Goal: Communication & Community: Answer question/provide support

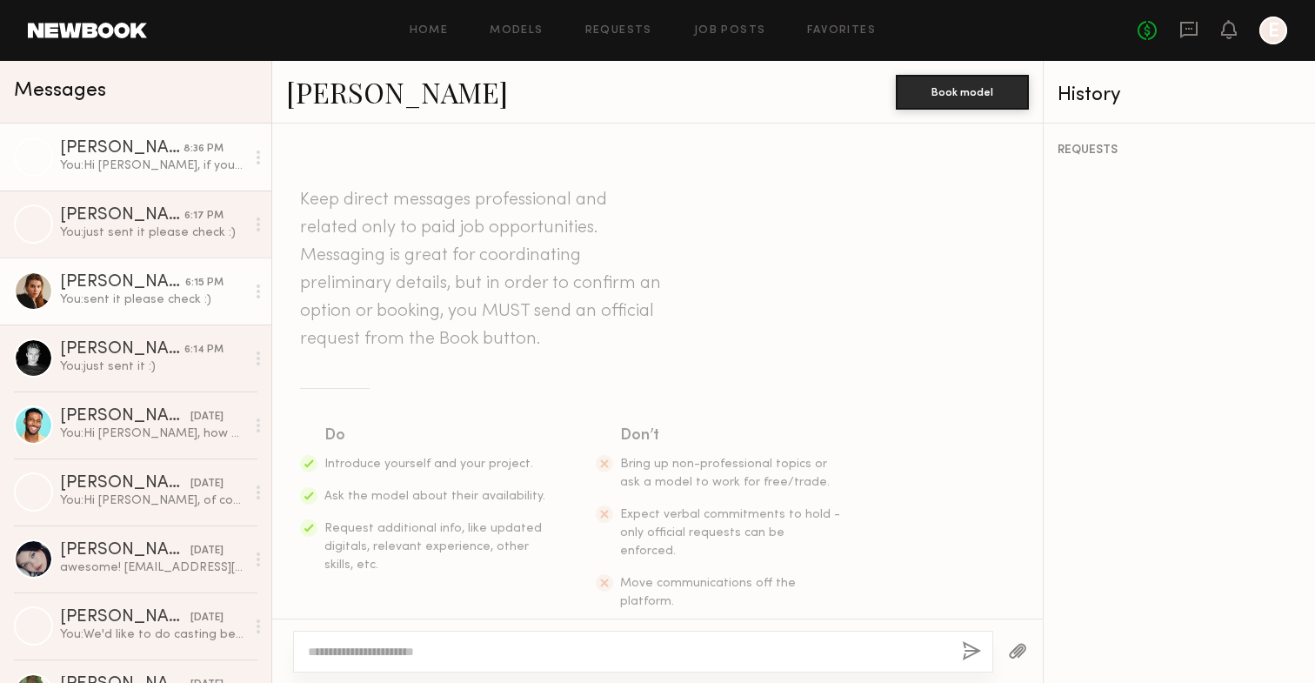
scroll to position [1015, 0]
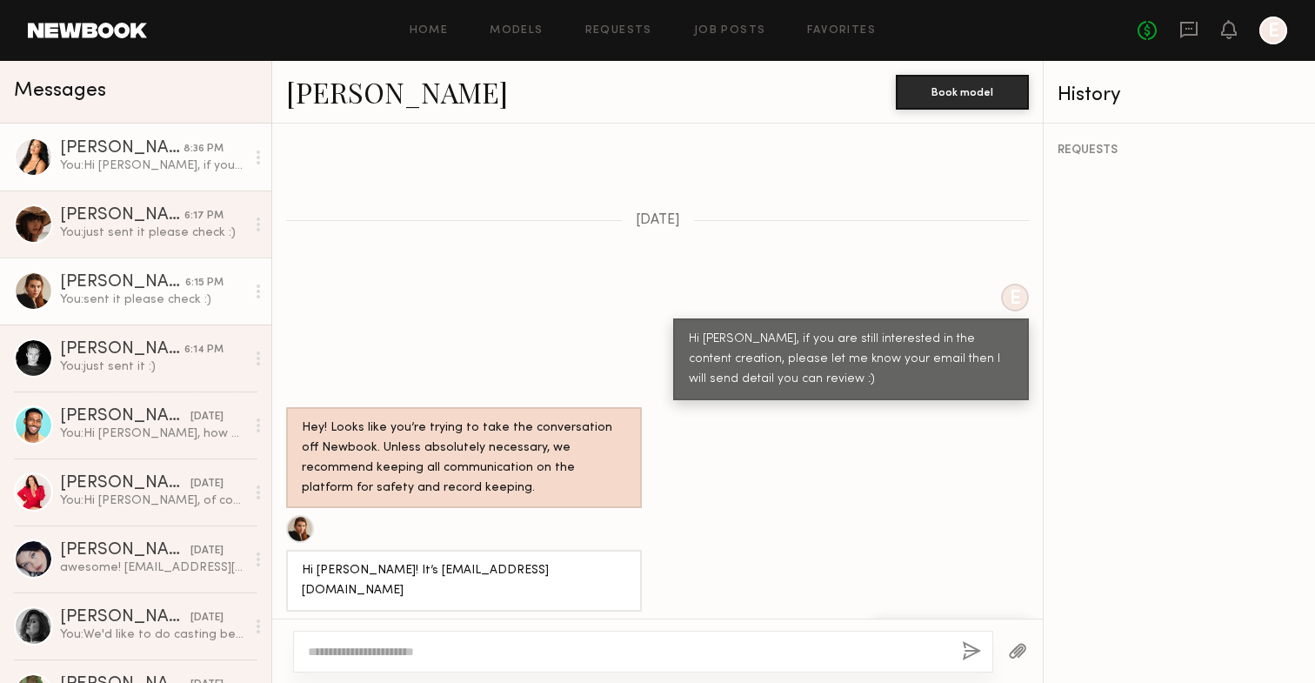
click at [191, 169] on div "You: Hi [PERSON_NAME], if you are still interested in the content creation, ple…" at bounding box center [152, 165] width 185 height 17
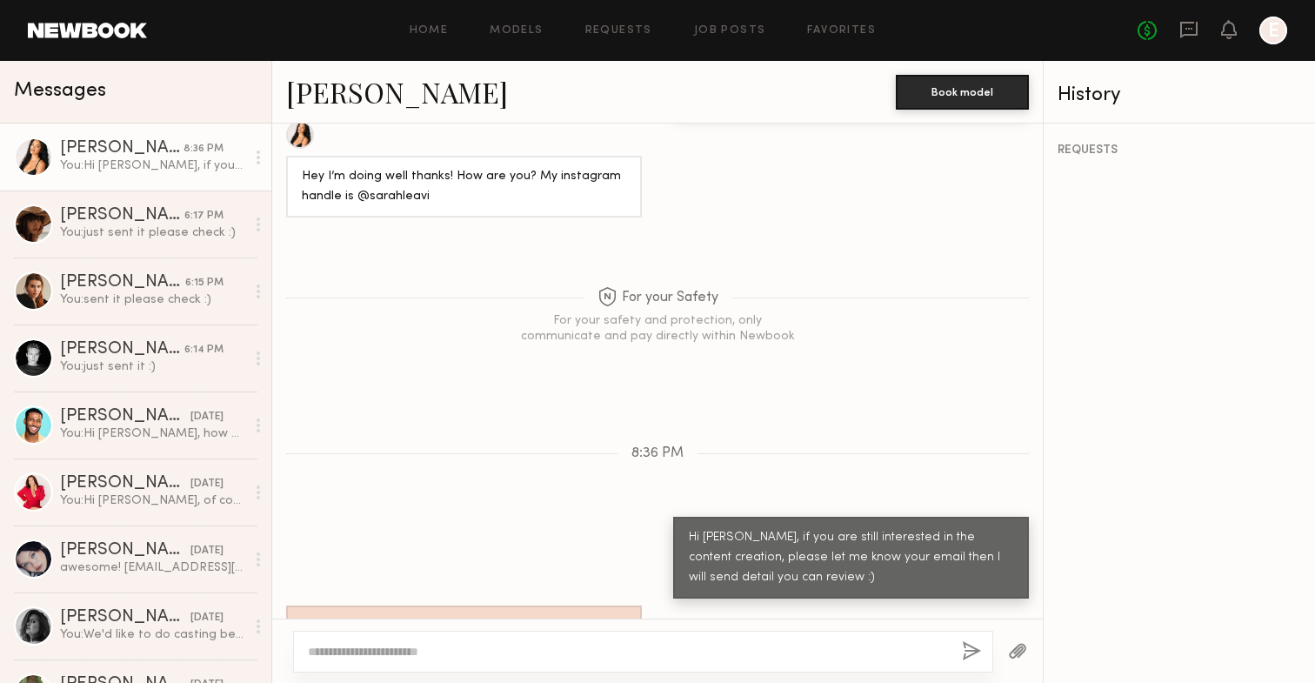
scroll to position [868, 0]
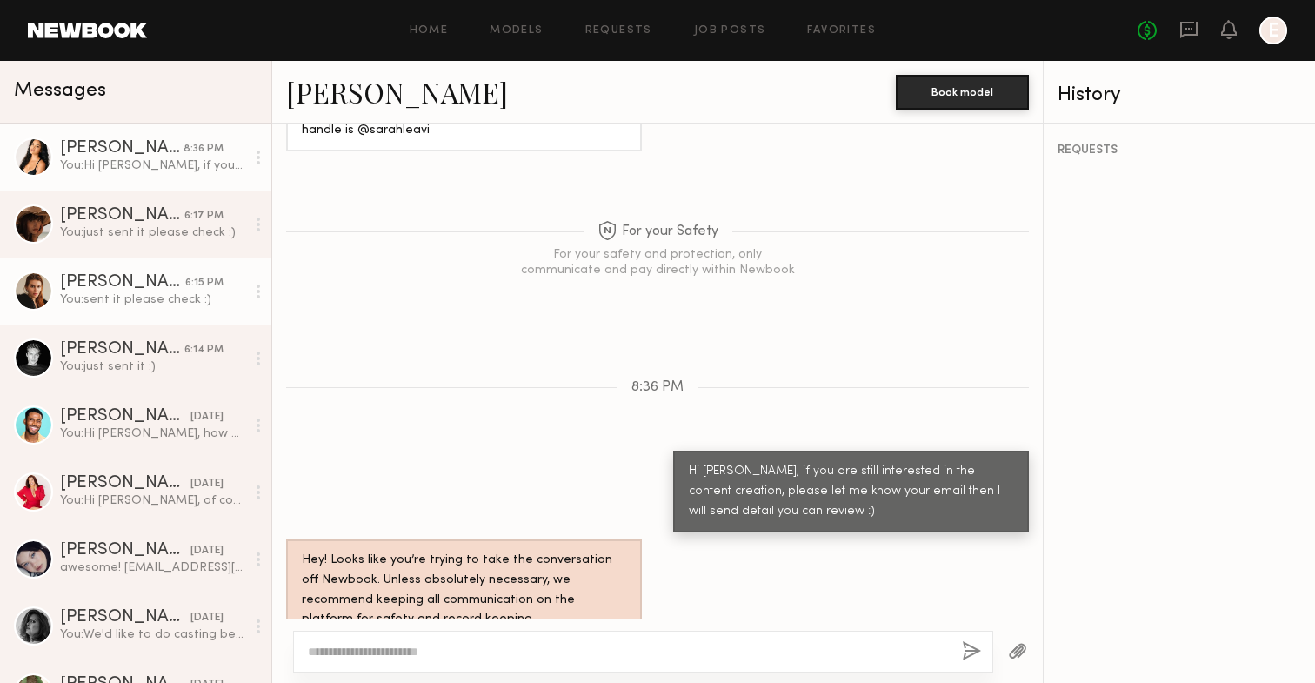
click at [151, 282] on div "[PERSON_NAME]" at bounding box center [122, 282] width 125 height 17
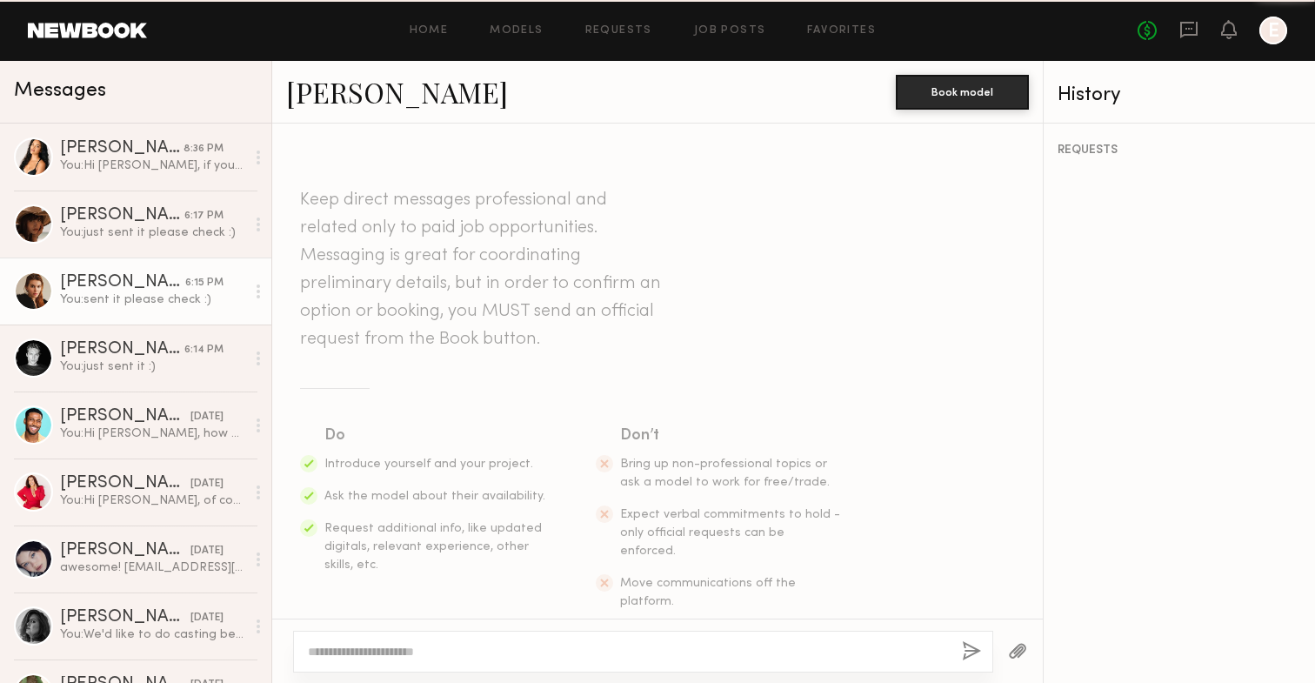
scroll to position [1015, 0]
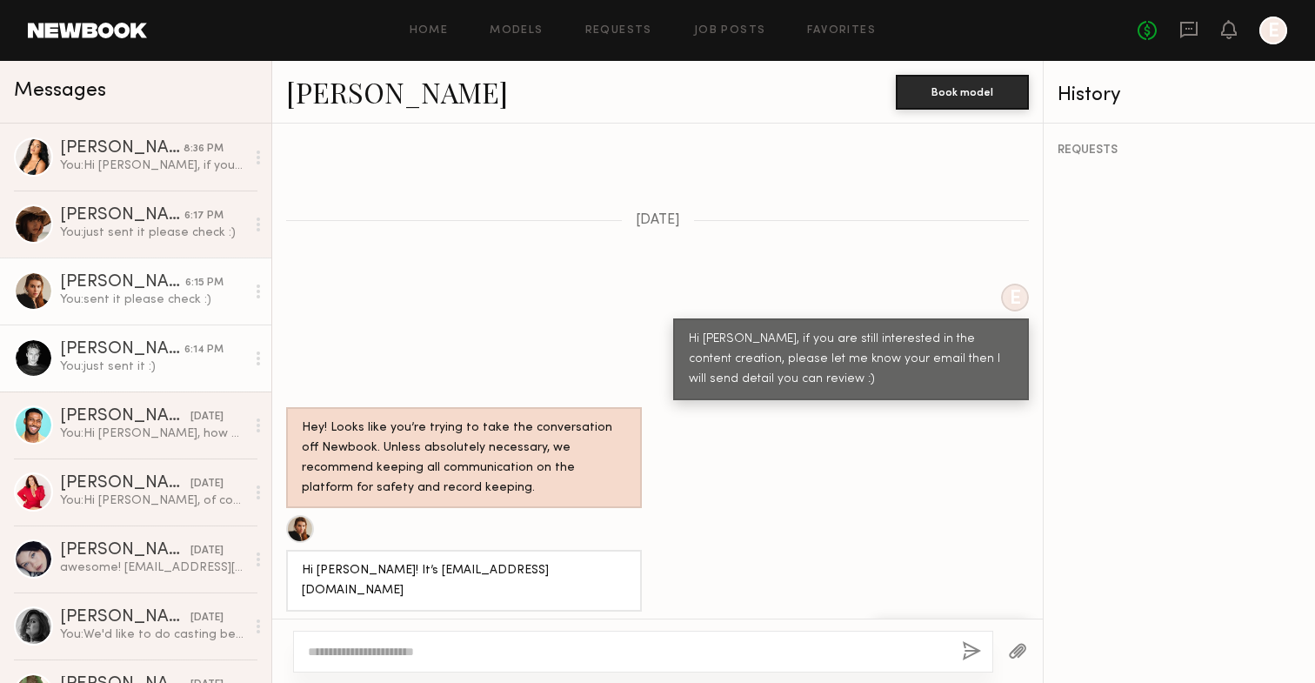
click at [150, 364] on div "You: just sent it :)" at bounding box center [152, 366] width 185 height 17
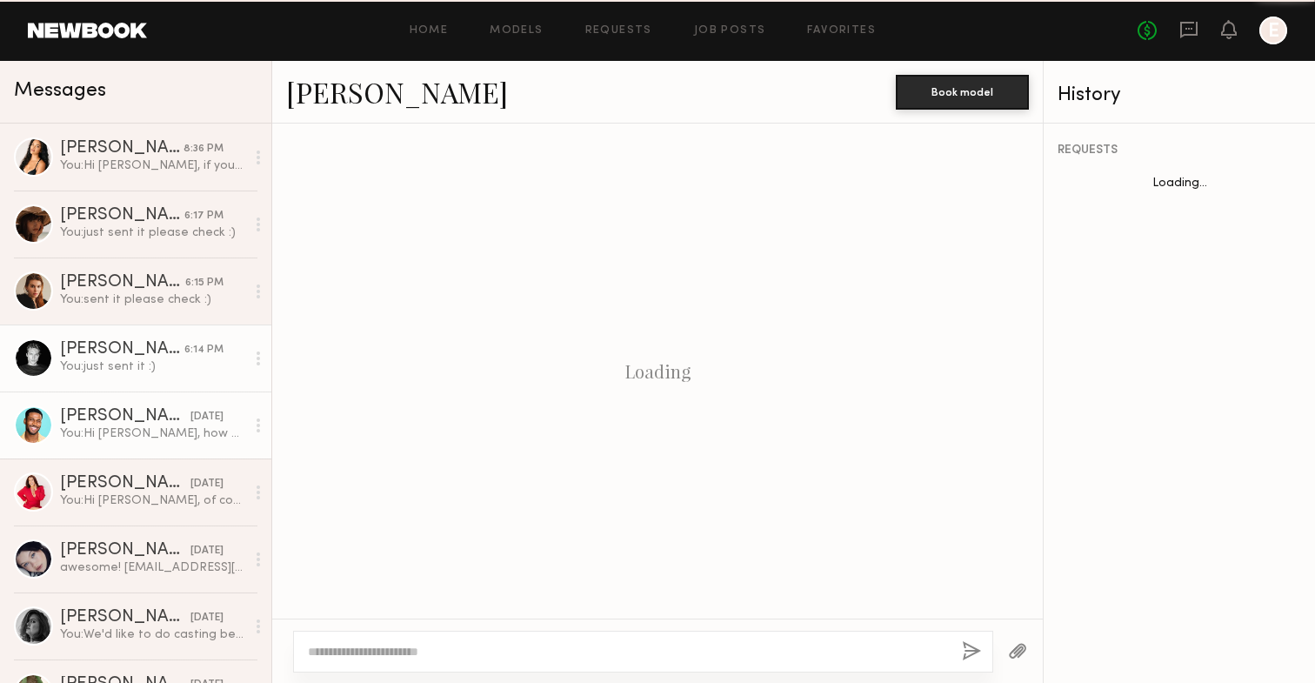
scroll to position [914, 0]
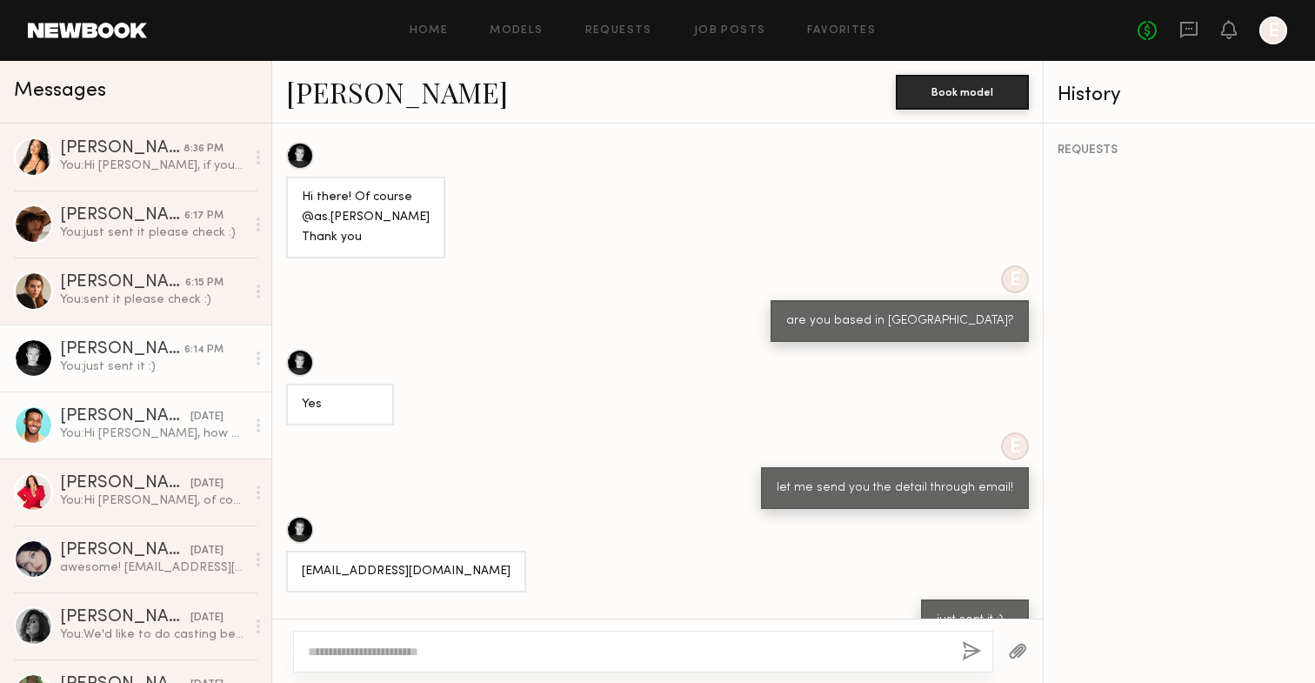
click at [139, 426] on div "You: Hi [PERSON_NAME], how are you? I'm looking for a content creator for one o…" at bounding box center [152, 433] width 185 height 17
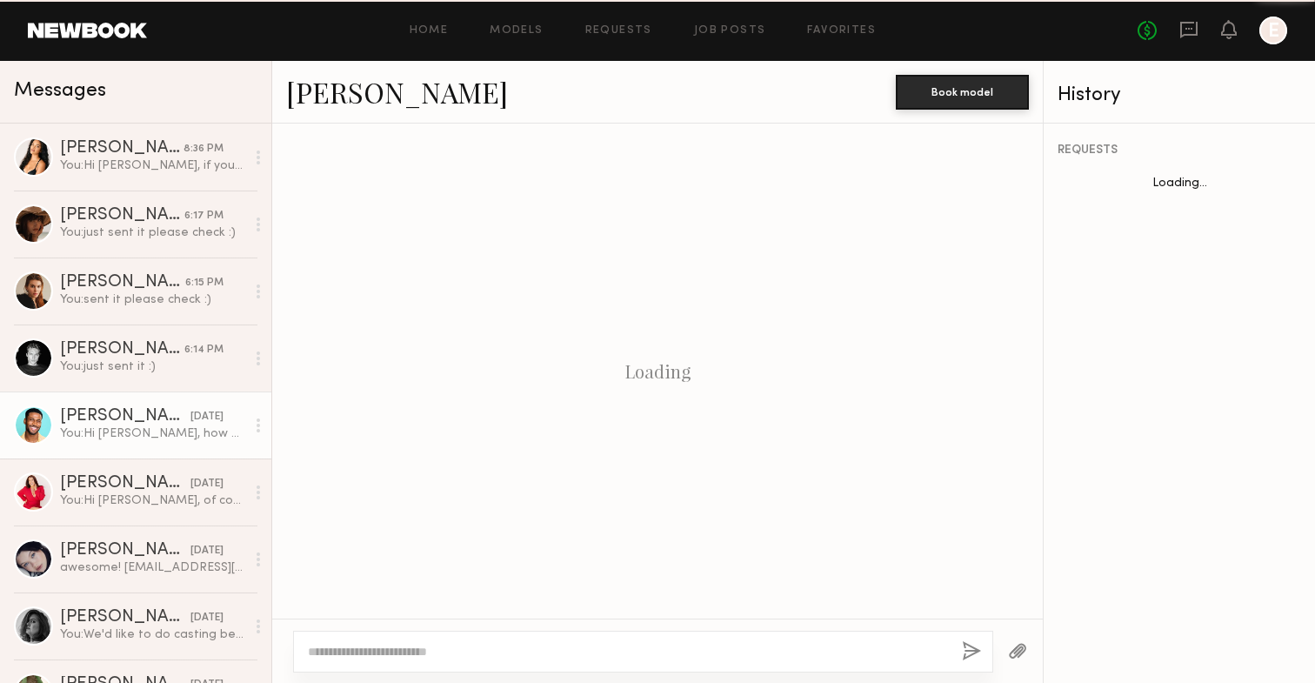
scroll to position [277, 0]
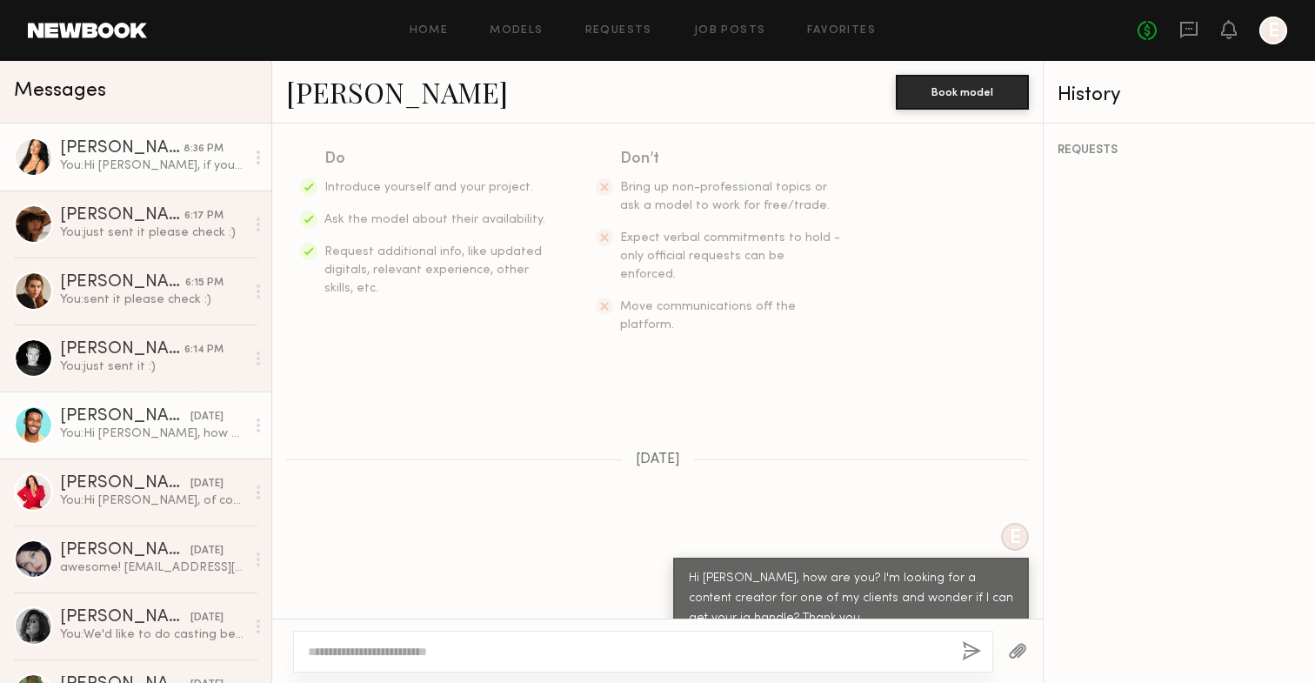
click at [160, 159] on div "You: Hi [PERSON_NAME], if you are still interested in the content creation, ple…" at bounding box center [152, 165] width 185 height 17
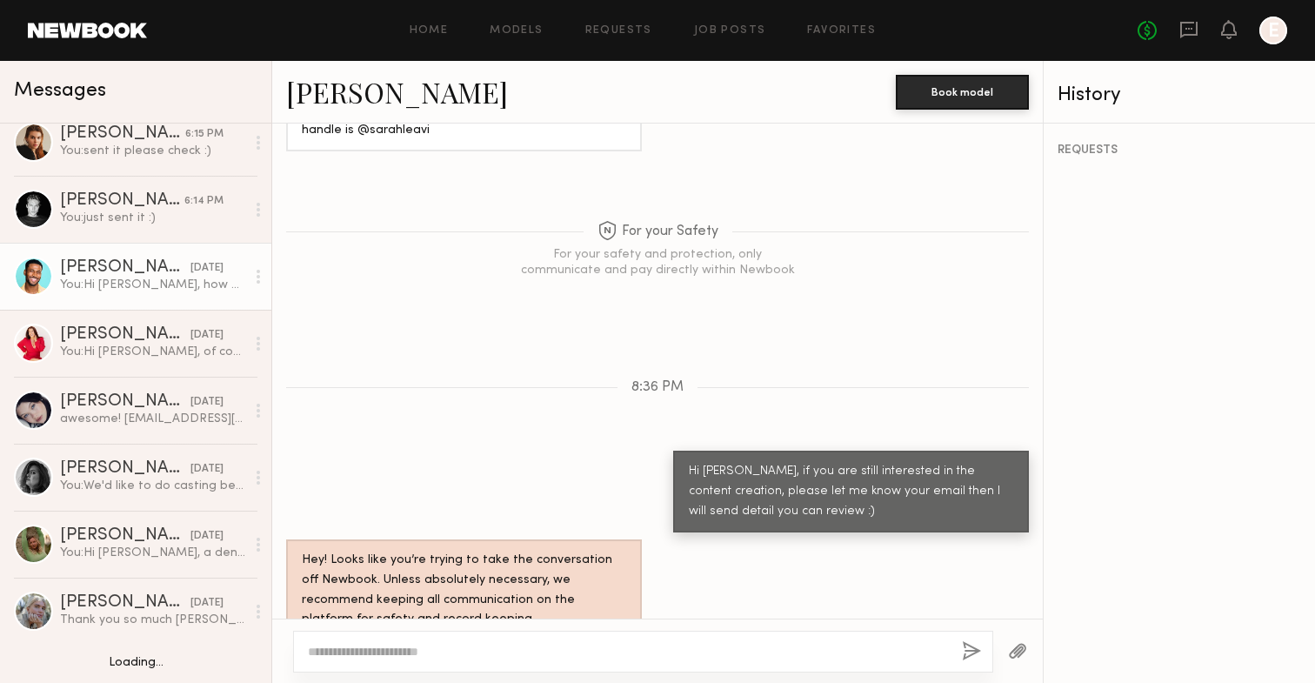
scroll to position [150, 0]
